Goal: Obtain resource: Obtain resource

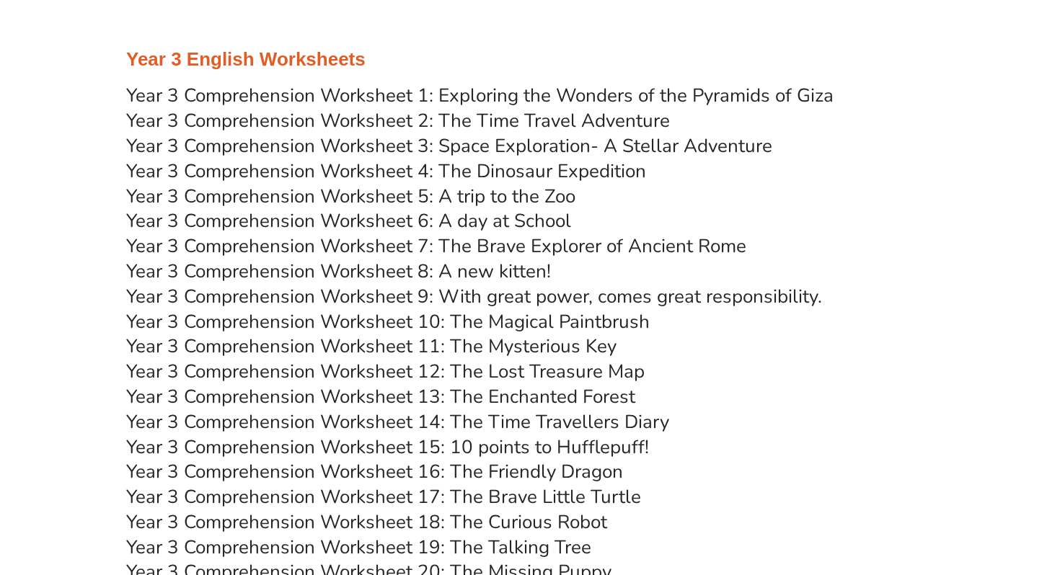
scroll to position [4050, 0]
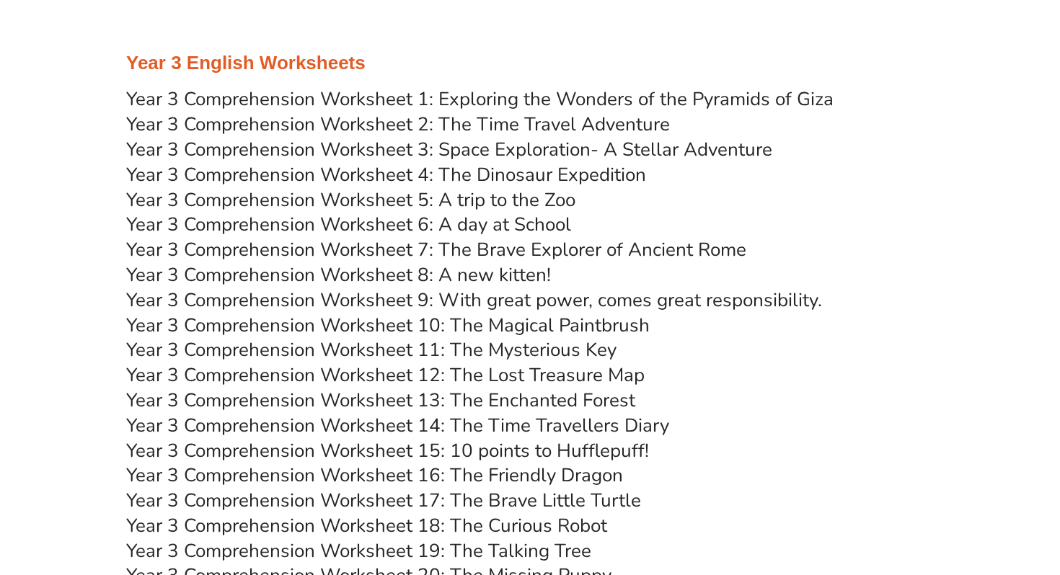
click at [371, 201] on link "Year 3 Comprehension Worksheet 5: A trip to the Zoo" at bounding box center [350, 199] width 449 height 25
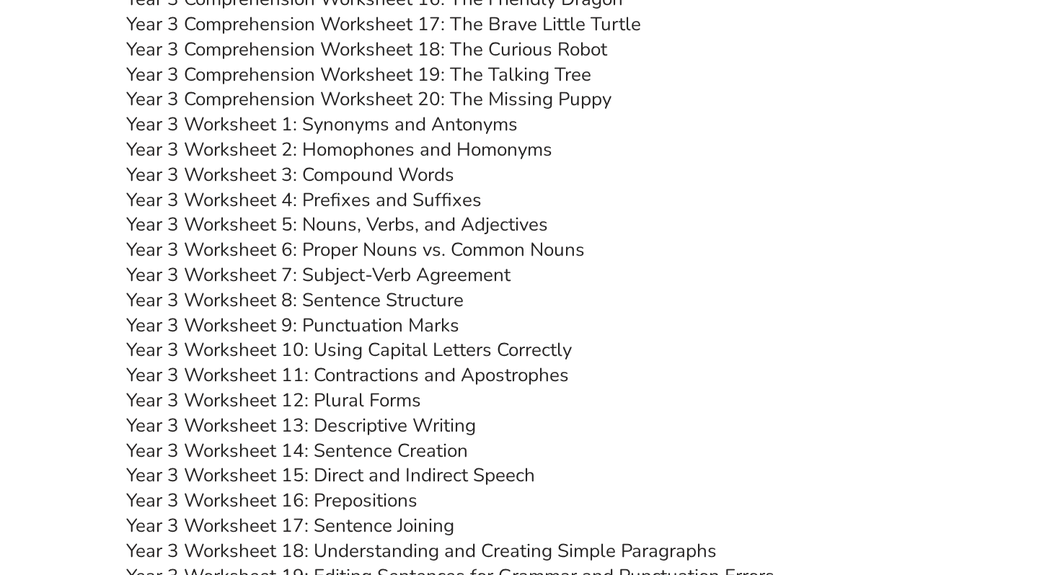
scroll to position [4609, 0]
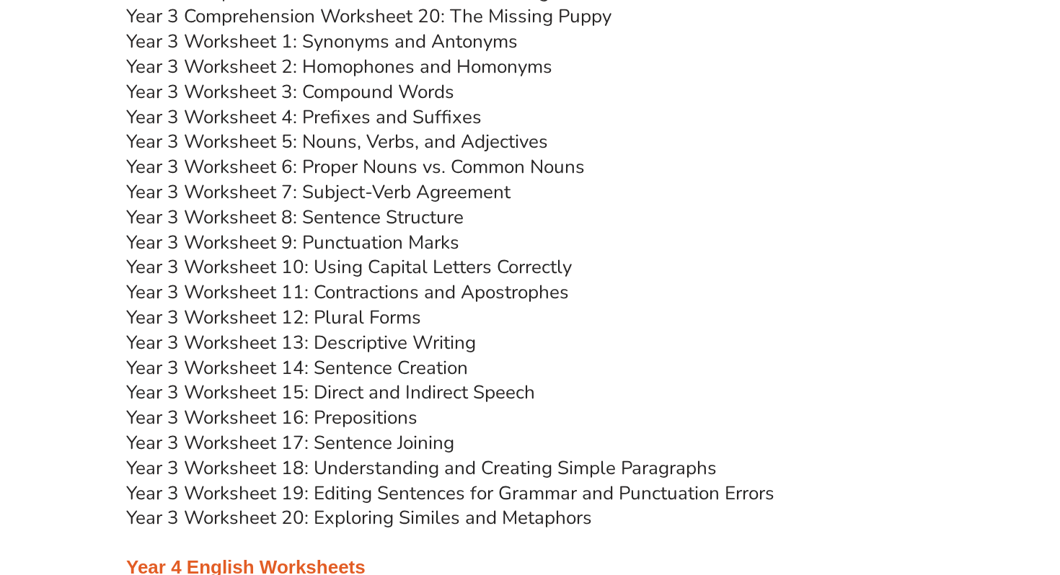
click at [339, 142] on link "Year 3 Worksheet 5: Nouns, Verbs, and Adjectives" at bounding box center [337, 141] width 422 height 25
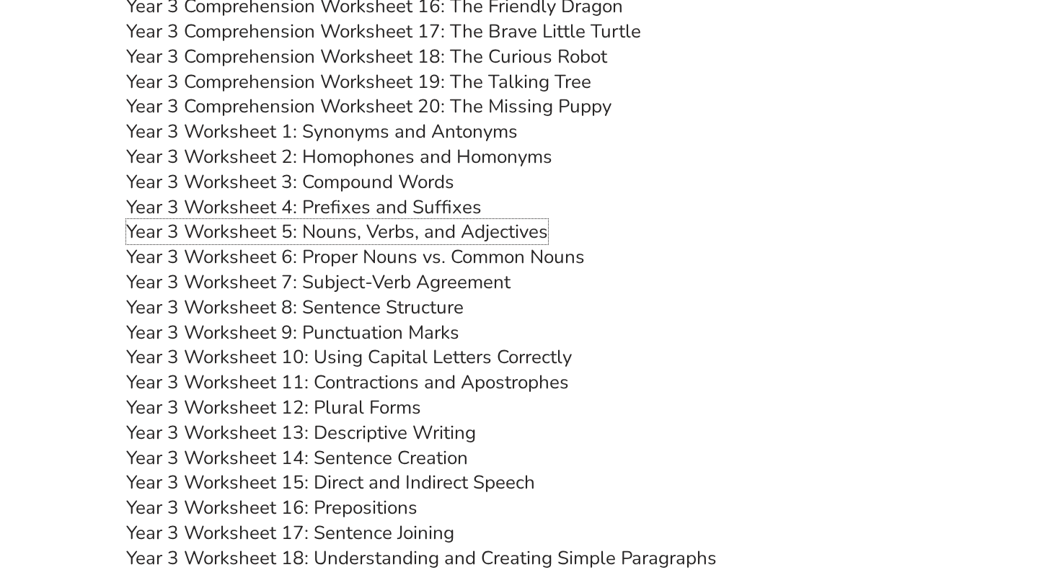
scroll to position [4511, 0]
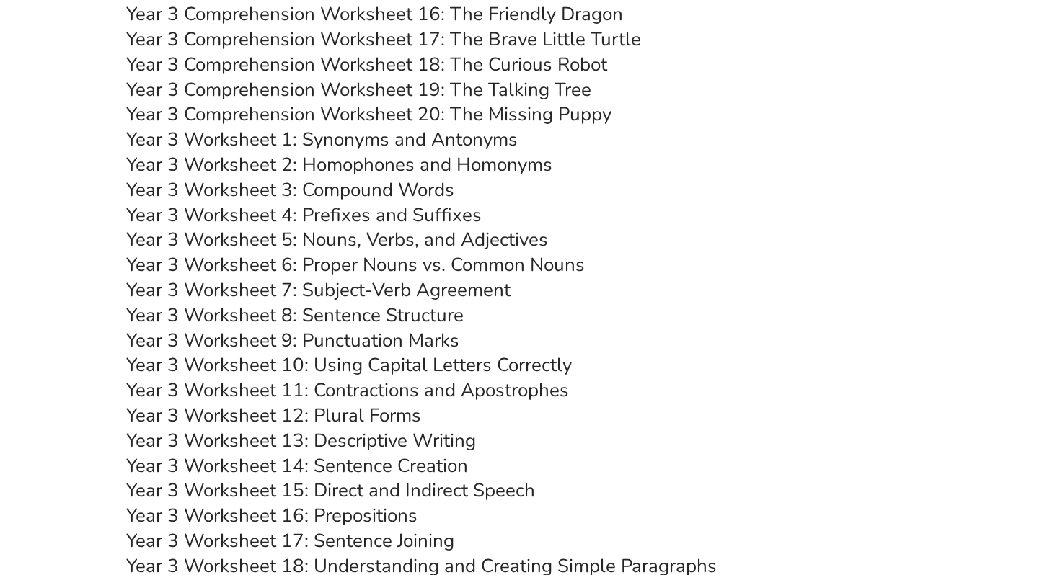
click at [451, 60] on link "Year 3 Comprehension Worksheet 18: The Curious Robot" at bounding box center [366, 64] width 481 height 25
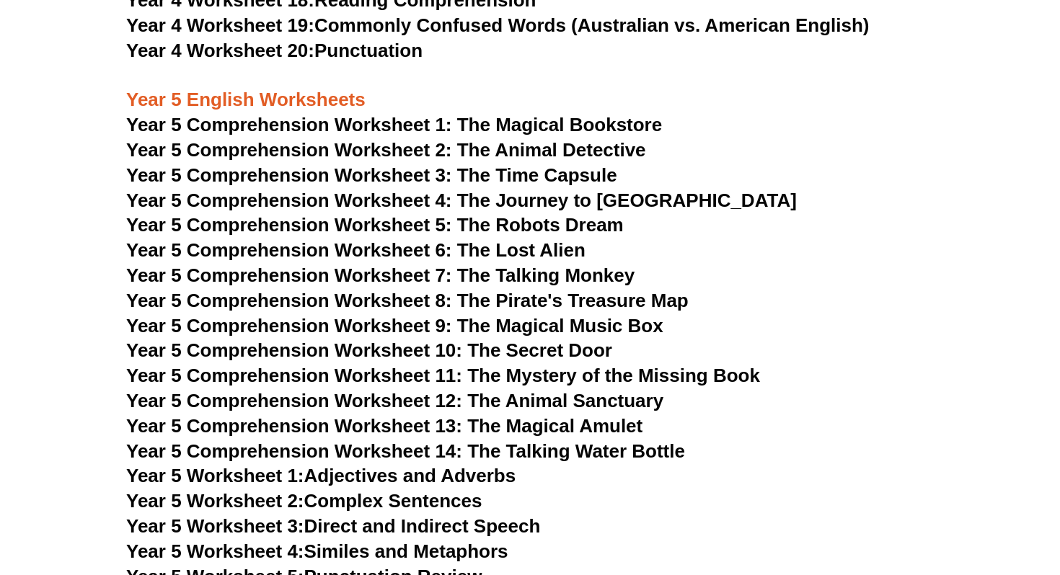
scroll to position [6131, 0]
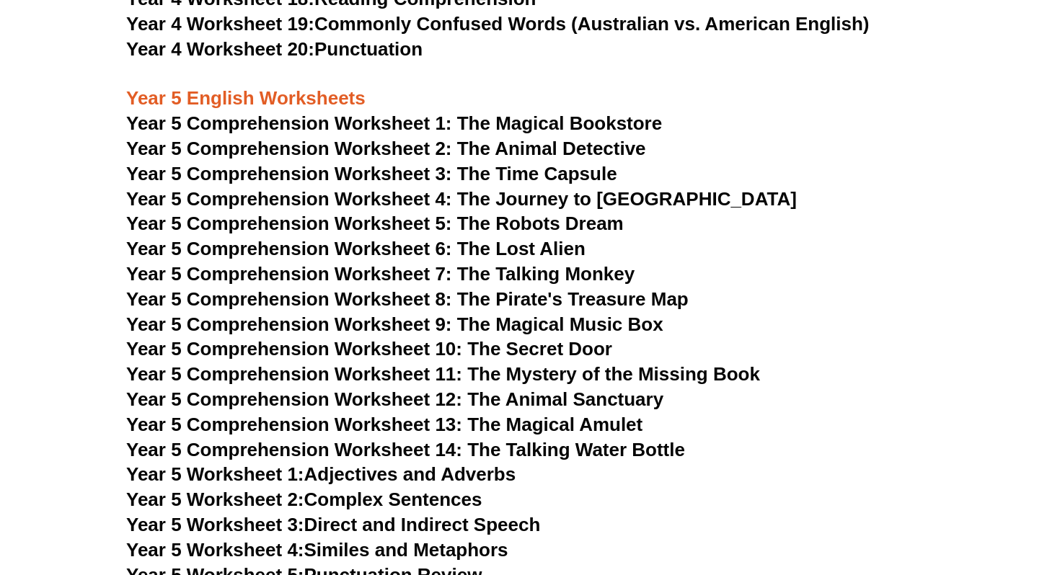
click at [370, 170] on span "Year 5 Comprehension Worksheet 3: The Time Capsule" at bounding box center [371, 174] width 491 height 22
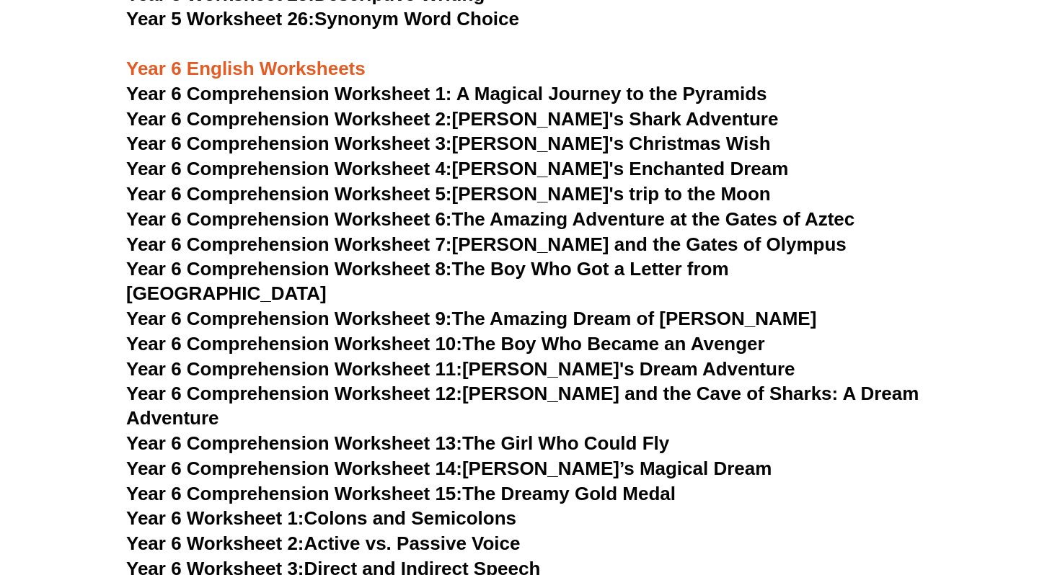
scroll to position [7210, 0]
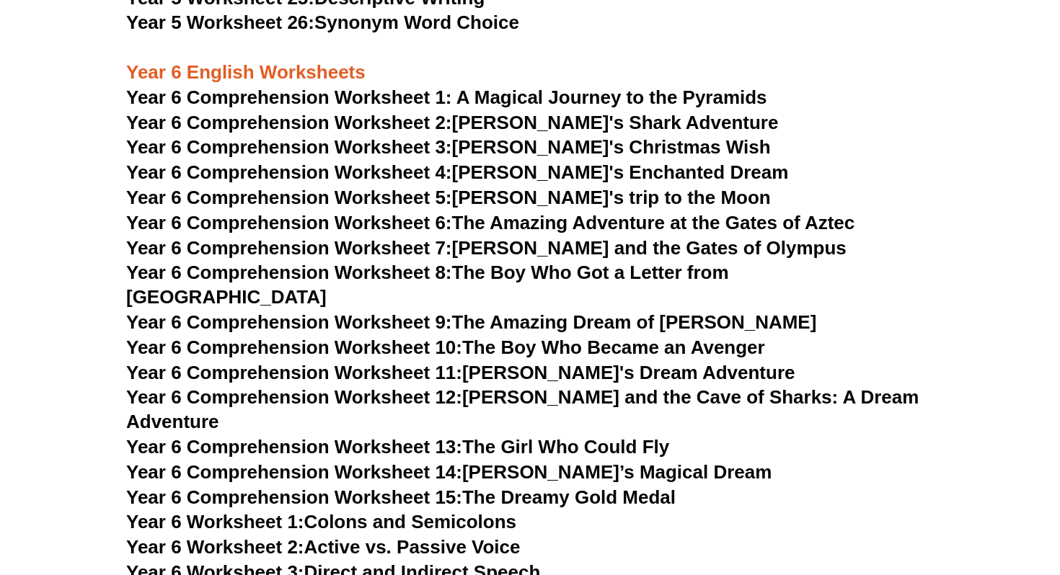
click at [515, 115] on link "Year 6 Comprehension Worksheet 2: Jake's Shark Adventure" at bounding box center [452, 123] width 652 height 22
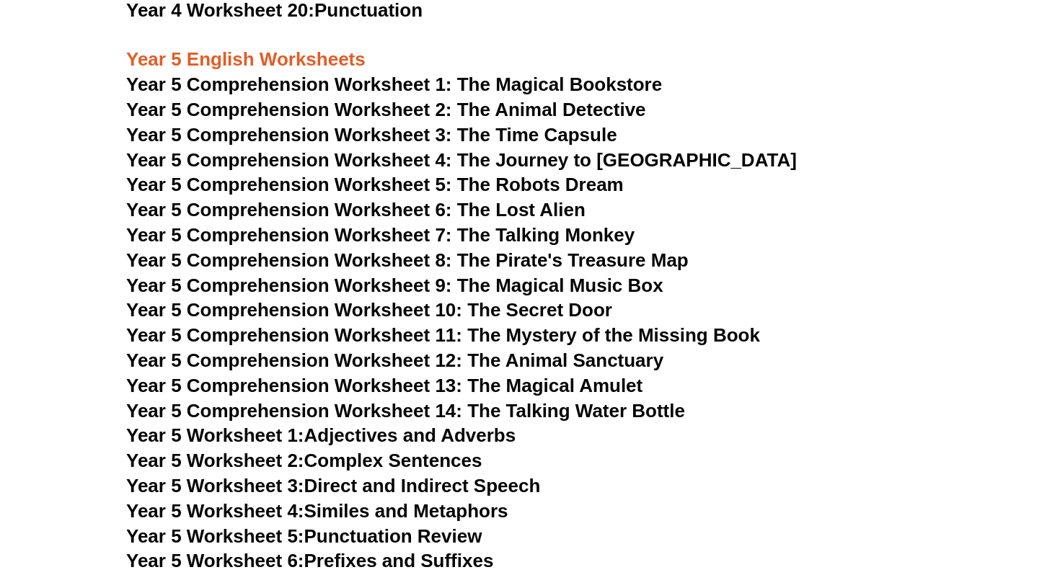
scroll to position [6171, 0]
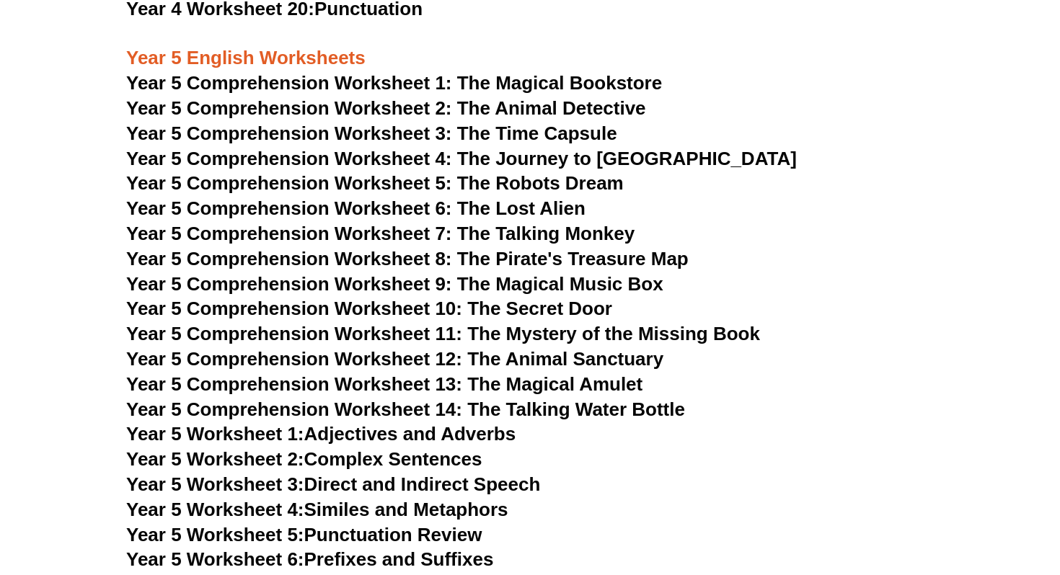
click at [638, 276] on span "Year 5 Comprehension Worksheet 9: The Magical Music Box" at bounding box center [394, 284] width 537 height 22
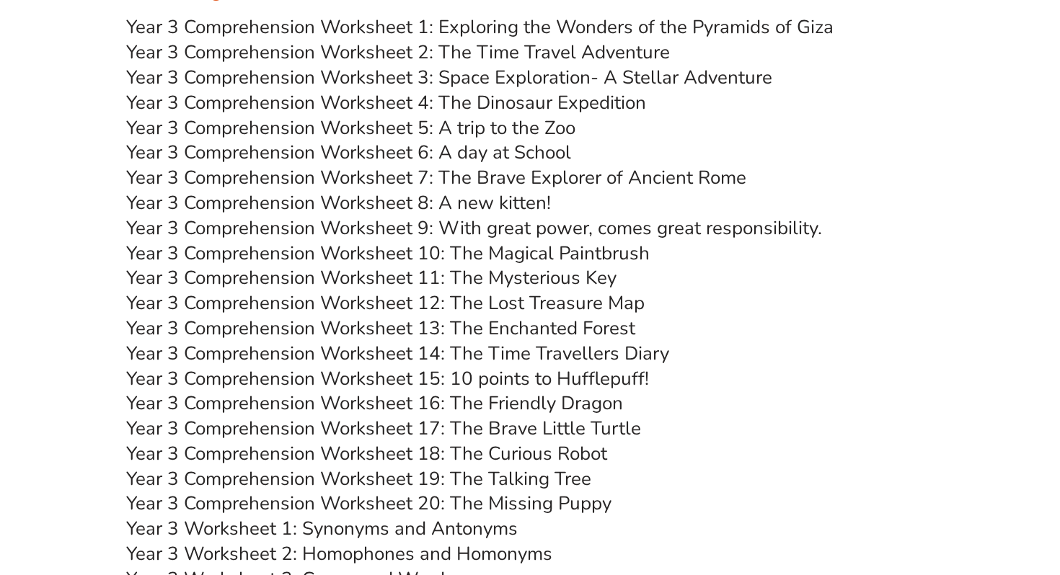
scroll to position [4122, 0]
click at [483, 403] on link "Year 3 Comprehension Worksheet 16: The Friendly Dragon" at bounding box center [374, 402] width 497 height 25
click at [514, 429] on link "Year 3 Comprehension Worksheet 17: The Brave Little Turtle" at bounding box center [383, 427] width 515 height 25
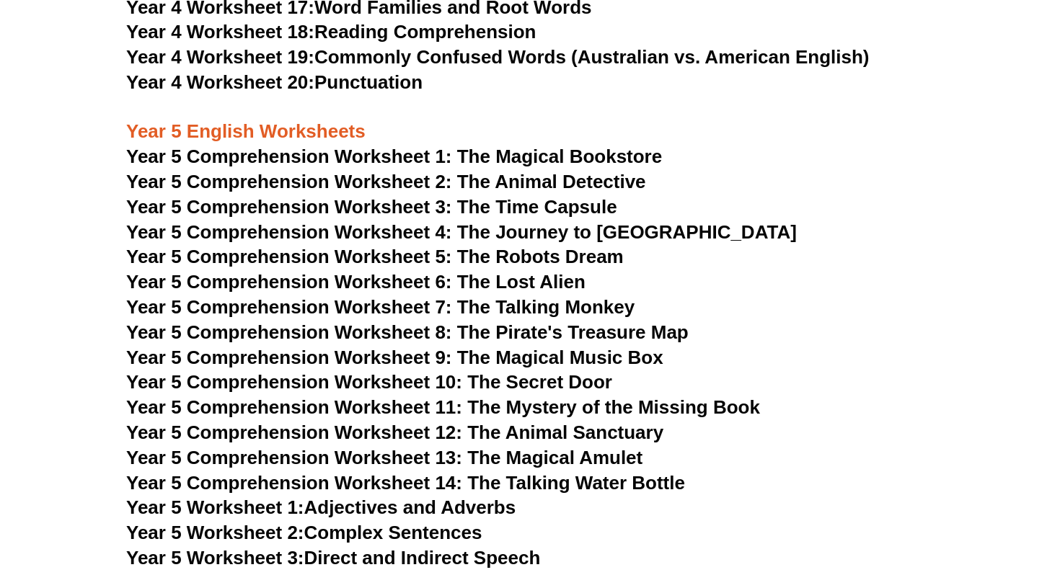
scroll to position [6093, 0]
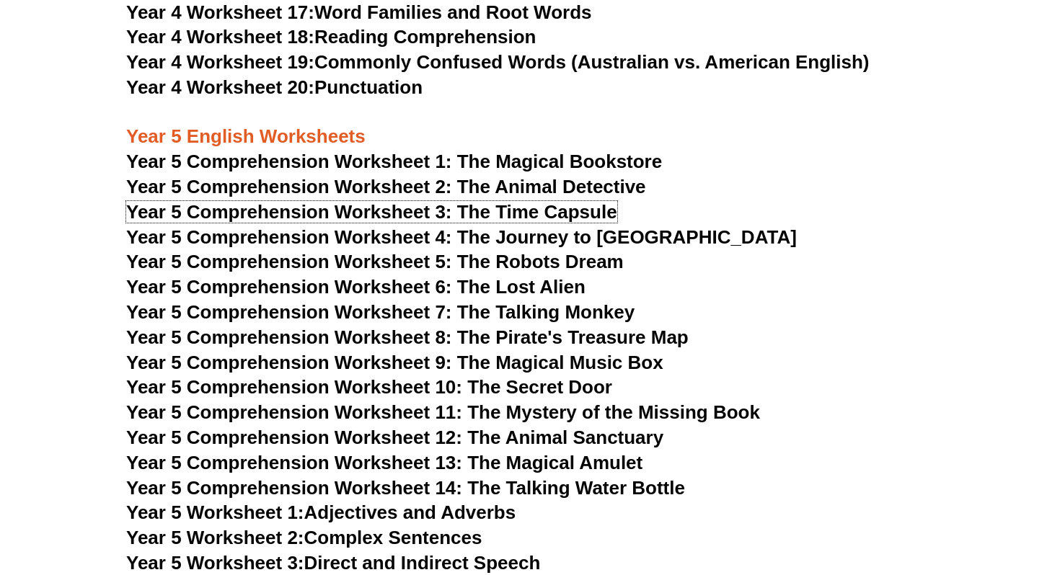
click at [452, 215] on span "Year 5 Comprehension Worksheet 3: The Time Capsule" at bounding box center [371, 212] width 491 height 22
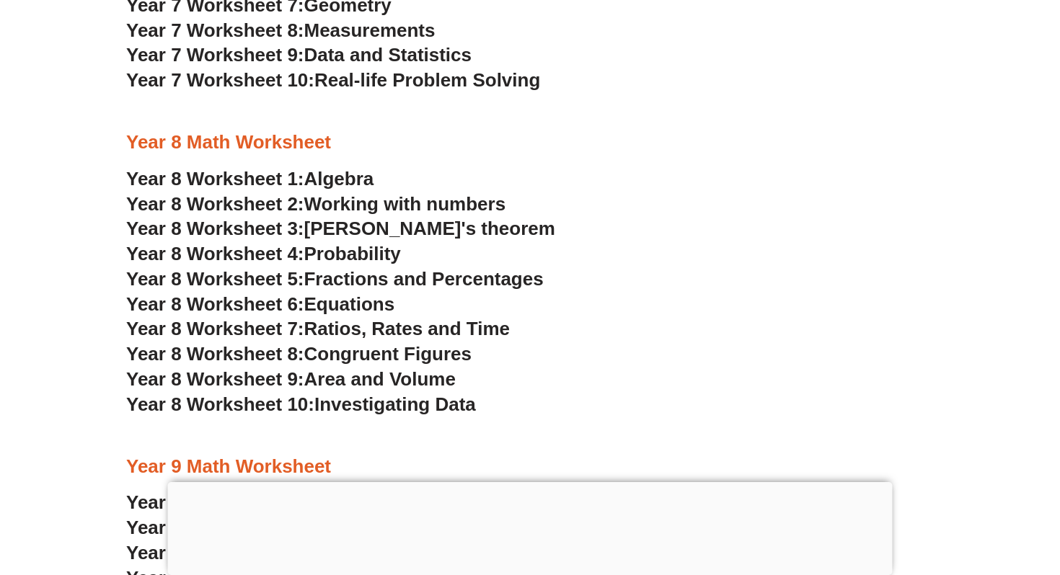
scroll to position [4576, 0]
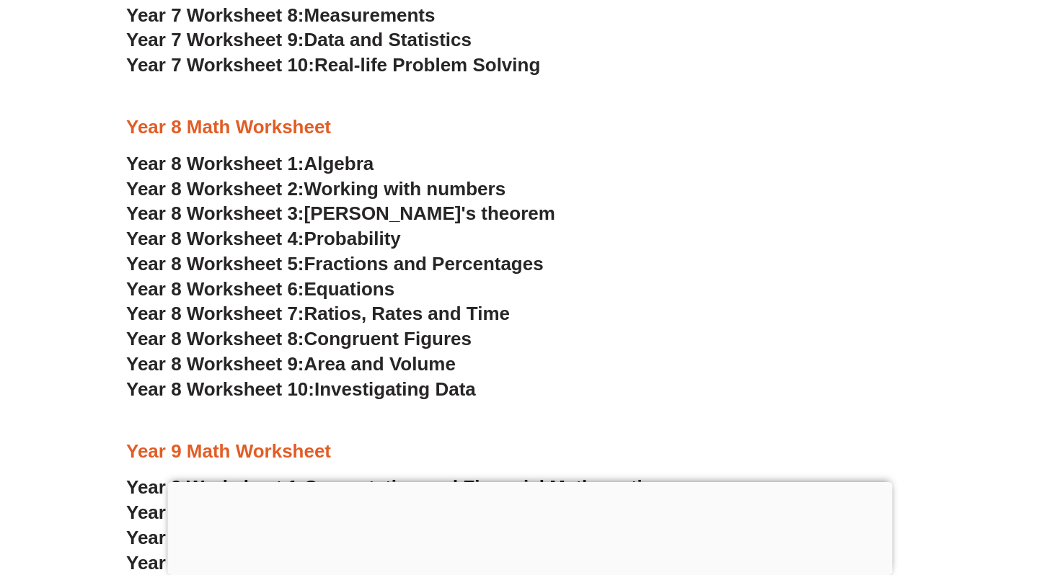
click at [350, 161] on span "Algebra" at bounding box center [339, 164] width 70 height 22
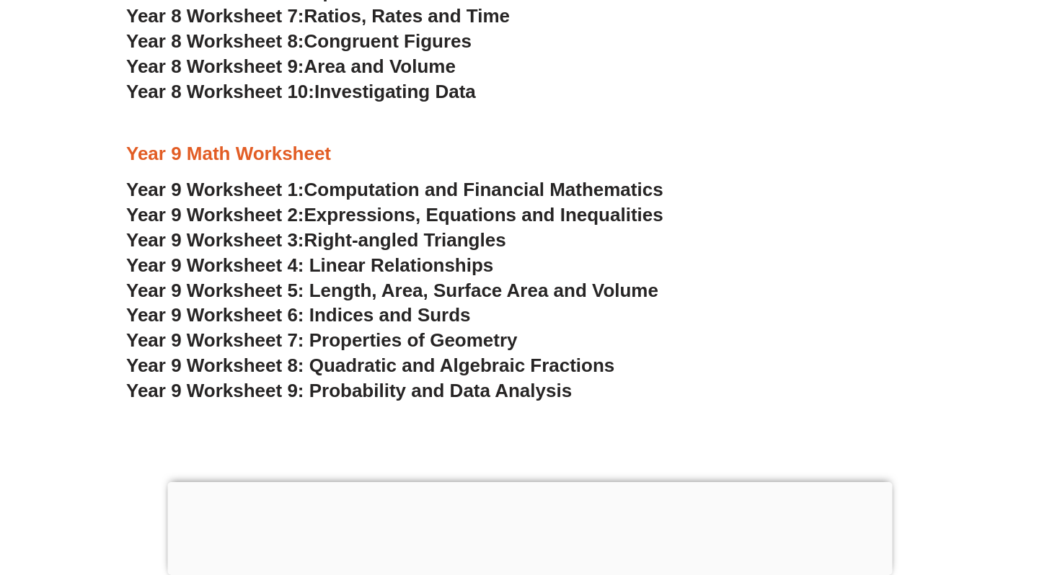
scroll to position [4872, 0]
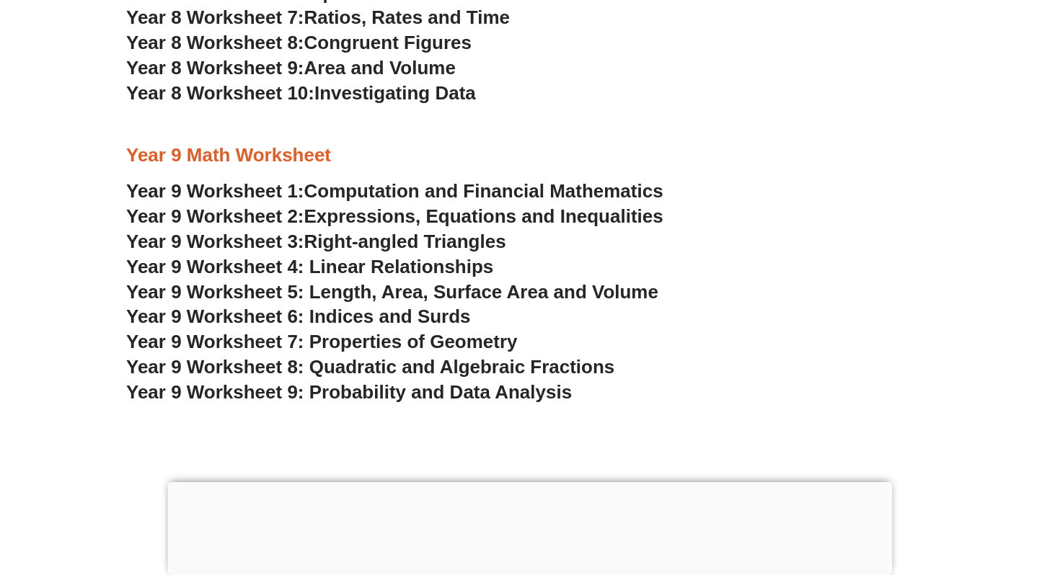
click at [448, 239] on span "Right-angled Triangles" at bounding box center [405, 242] width 202 height 22
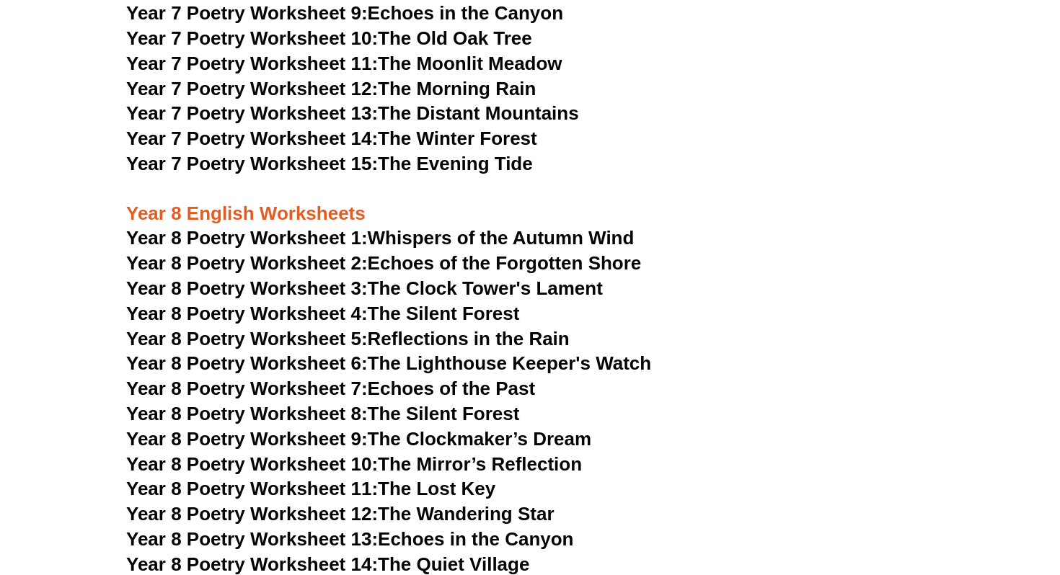
scroll to position [8599, 0]
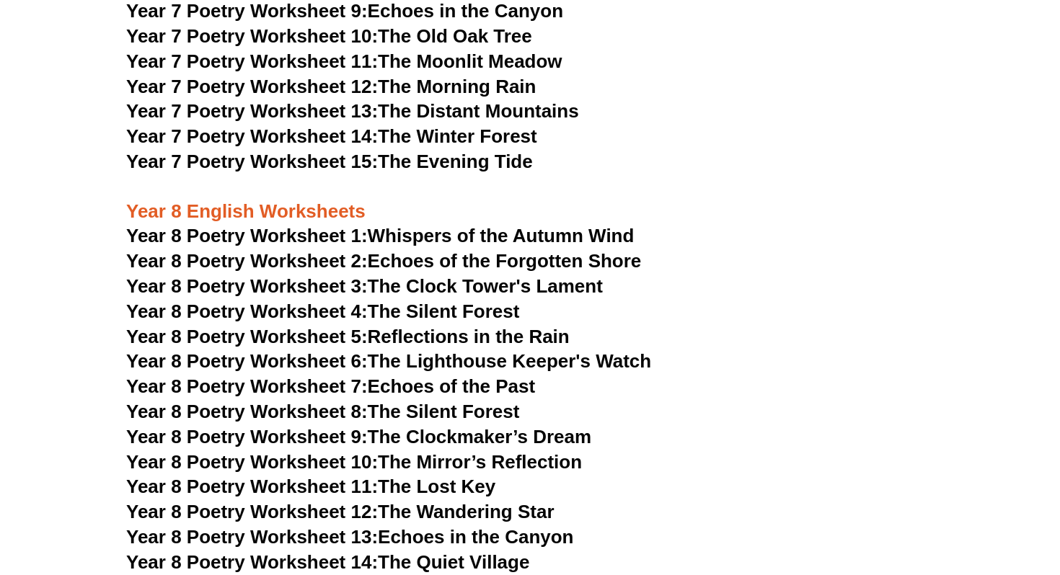
click at [629, 400] on h3 "Year 8 Poetry Worksheet 8: The Silent Forest" at bounding box center [529, 412] width 807 height 25
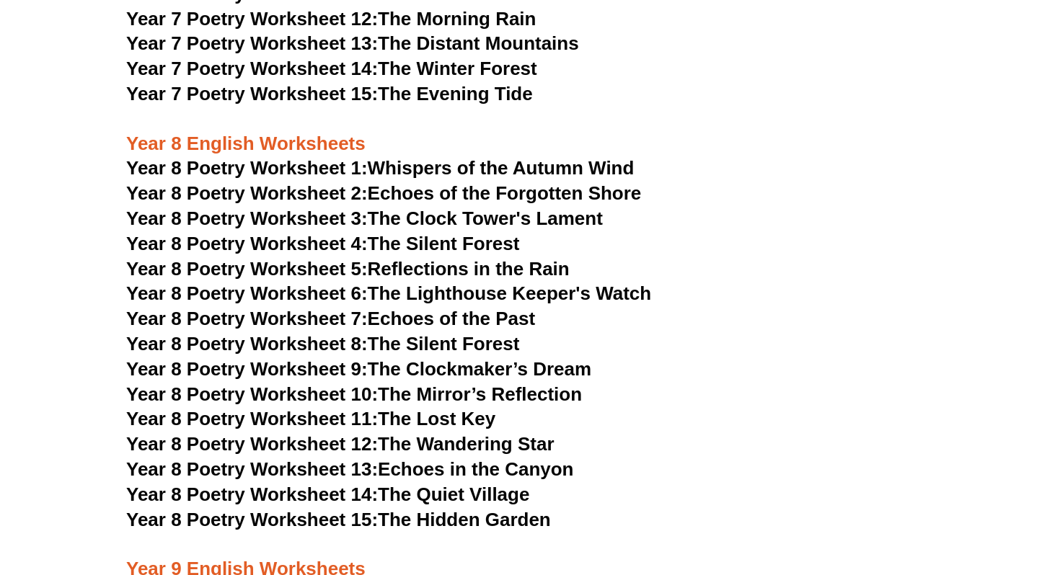
scroll to position [8675, 0]
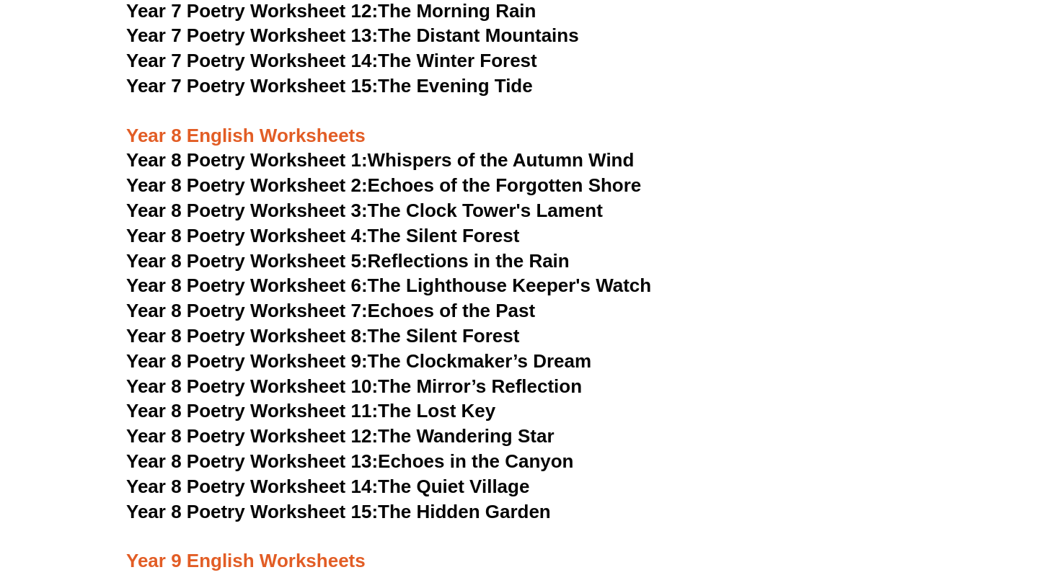
click at [600, 200] on link "Year 8 Poetry Worksheet 3: The Clock Tower's Lament" at bounding box center [364, 211] width 477 height 22
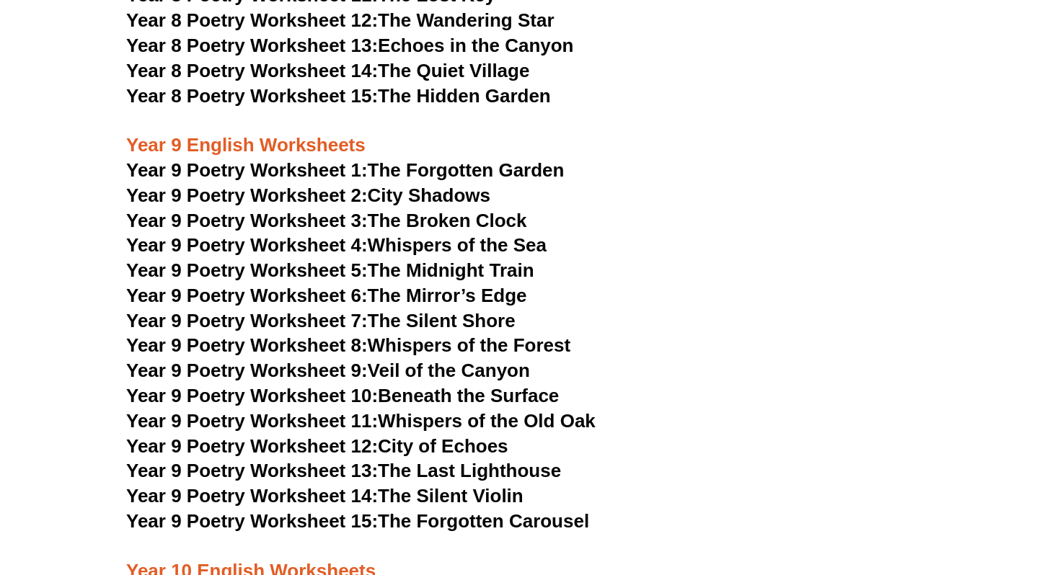
scroll to position [9094, 0]
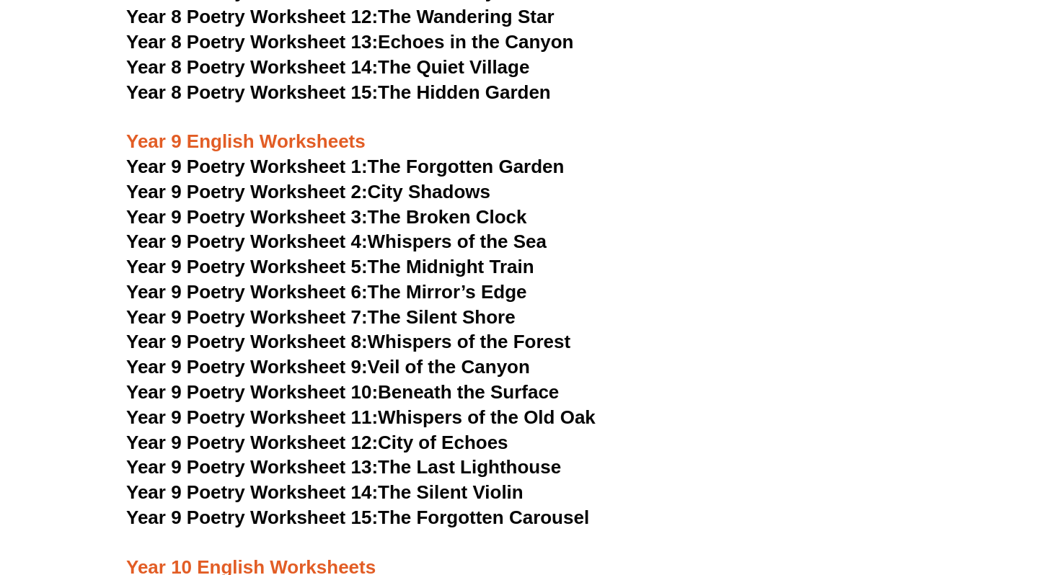
click at [526, 356] on link "Year 9 Poetry Worksheet 9: Veil of the Canyon" at bounding box center [328, 367] width 404 height 22
click at [523, 482] on link "Year 9 Poetry Worksheet 14: The Silent Violin" at bounding box center [324, 493] width 397 height 22
